Goal: Task Accomplishment & Management: Use online tool/utility

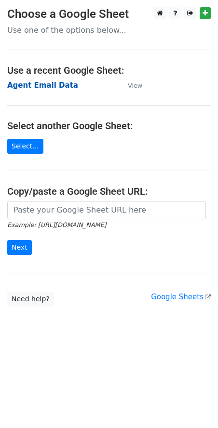
click at [47, 83] on strong "Agent Email Data" at bounding box center [42, 85] width 71 height 9
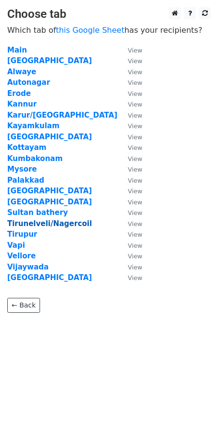
click at [27, 222] on strong "Tirunelveli/Nagercoil" at bounding box center [49, 223] width 85 height 9
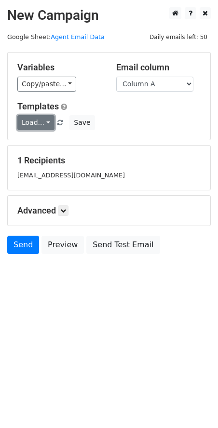
click at [35, 126] on link "Load..." at bounding box center [35, 122] width 37 height 15
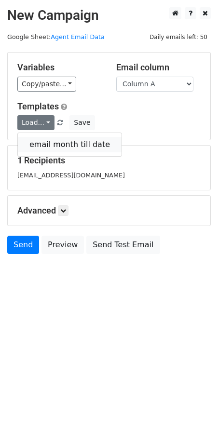
click at [49, 150] on link "email month till date" at bounding box center [70, 144] width 104 height 15
